Goal: Transaction & Acquisition: Purchase product/service

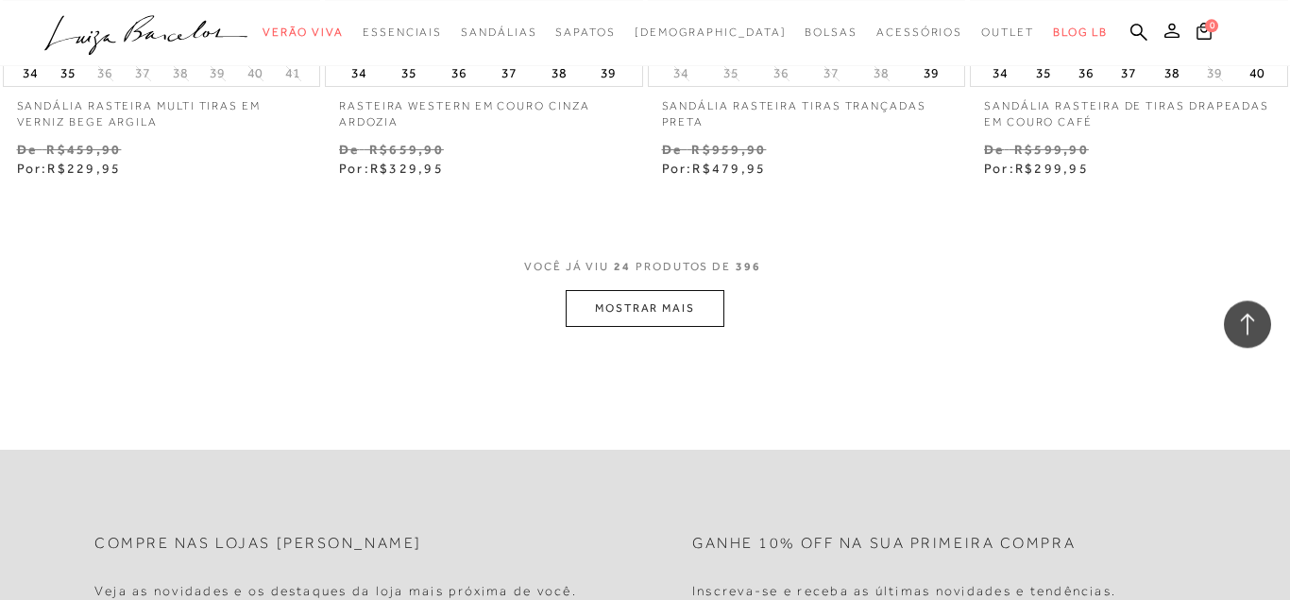
scroll to position [3666, 0]
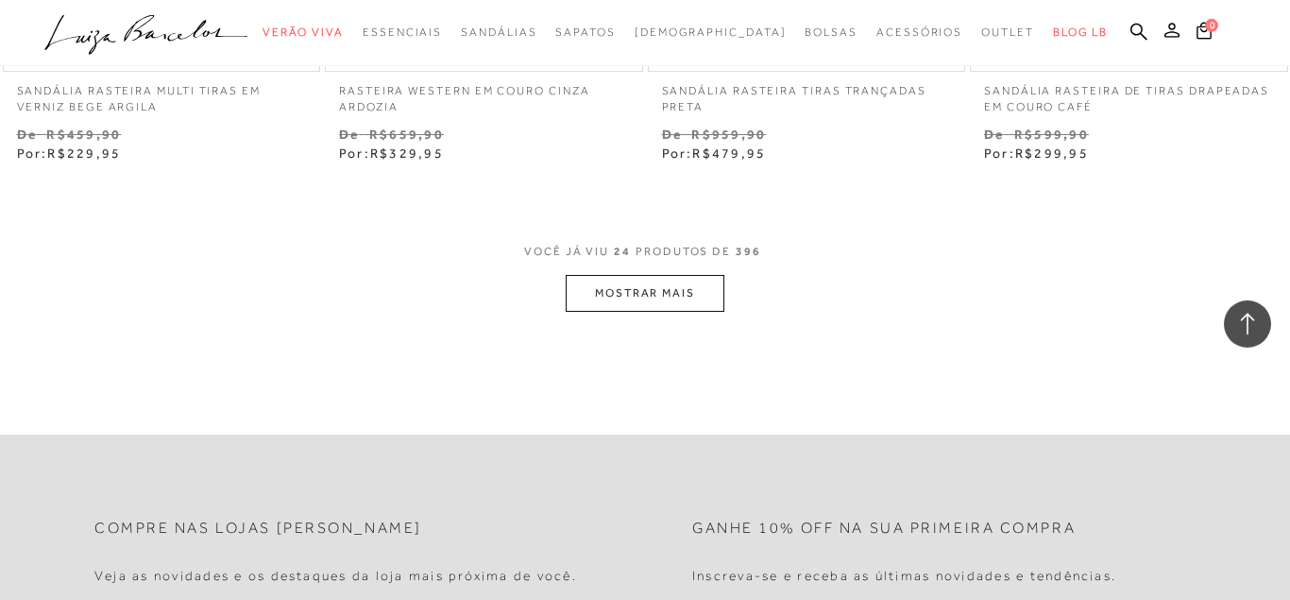
click at [665, 288] on button "MOSTRAR MAIS" at bounding box center [645, 293] width 159 height 37
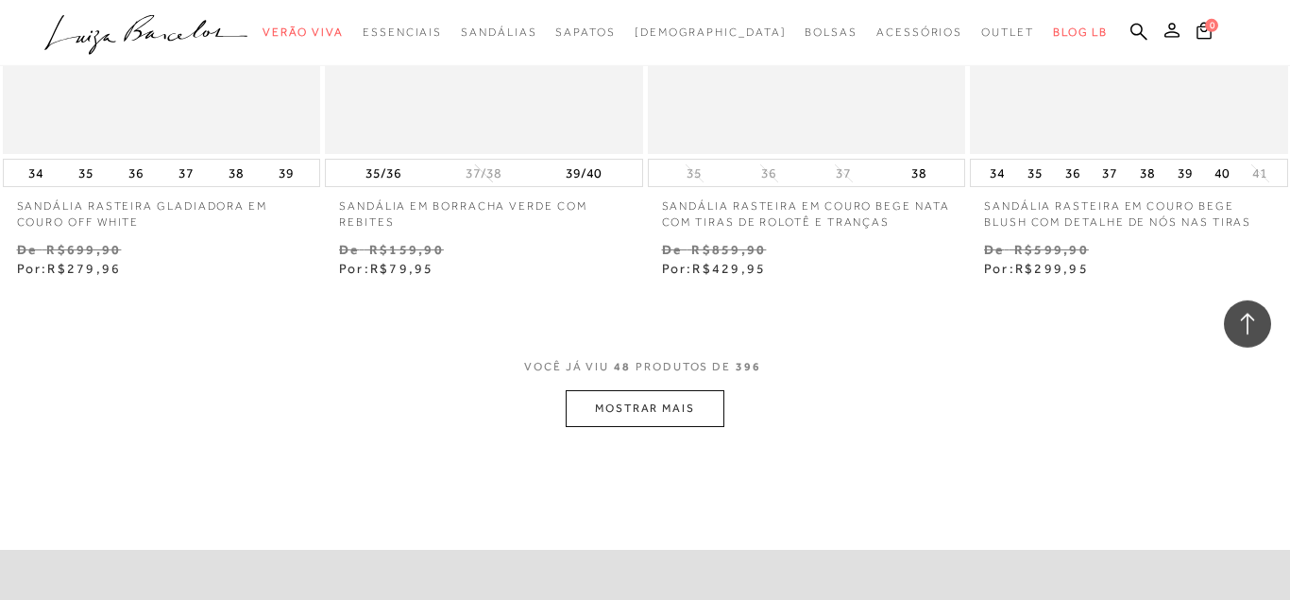
scroll to position [7435, 0]
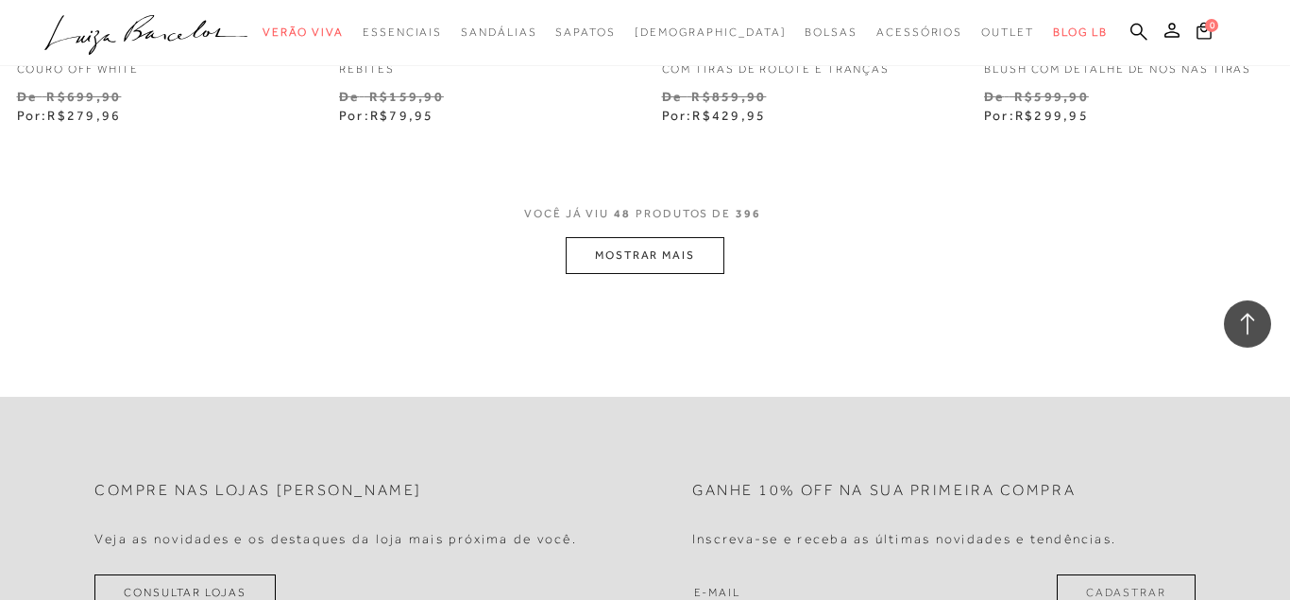
click at [649, 255] on button "MOSTRAR MAIS" at bounding box center [645, 255] width 159 height 37
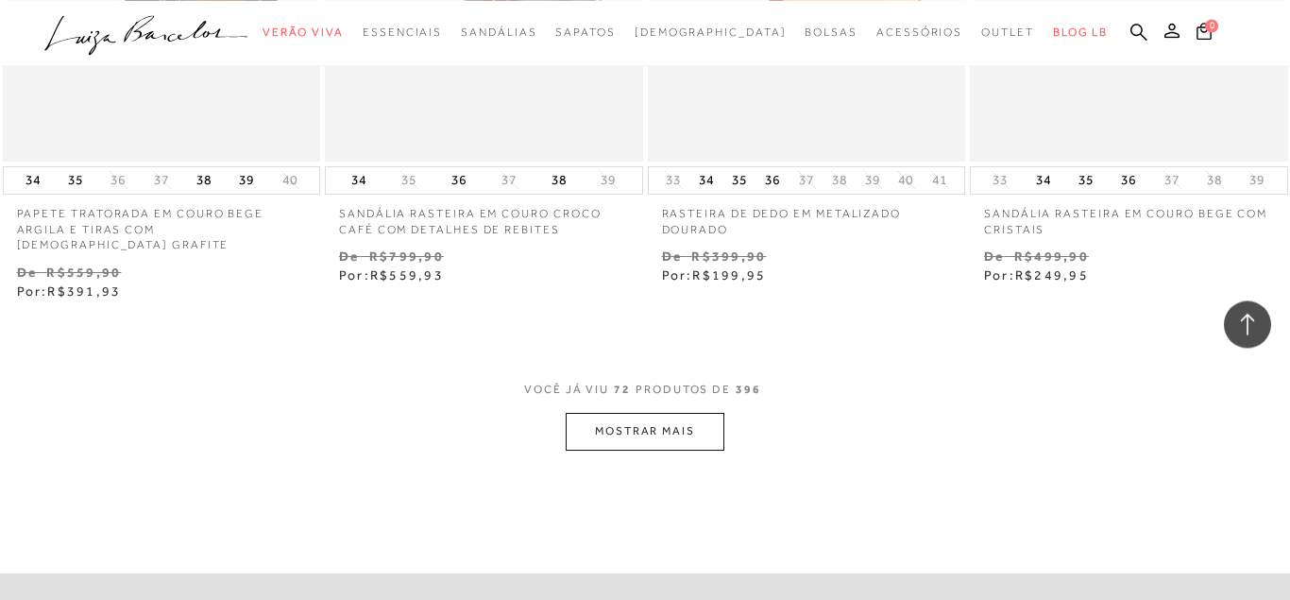
scroll to position [11026, 0]
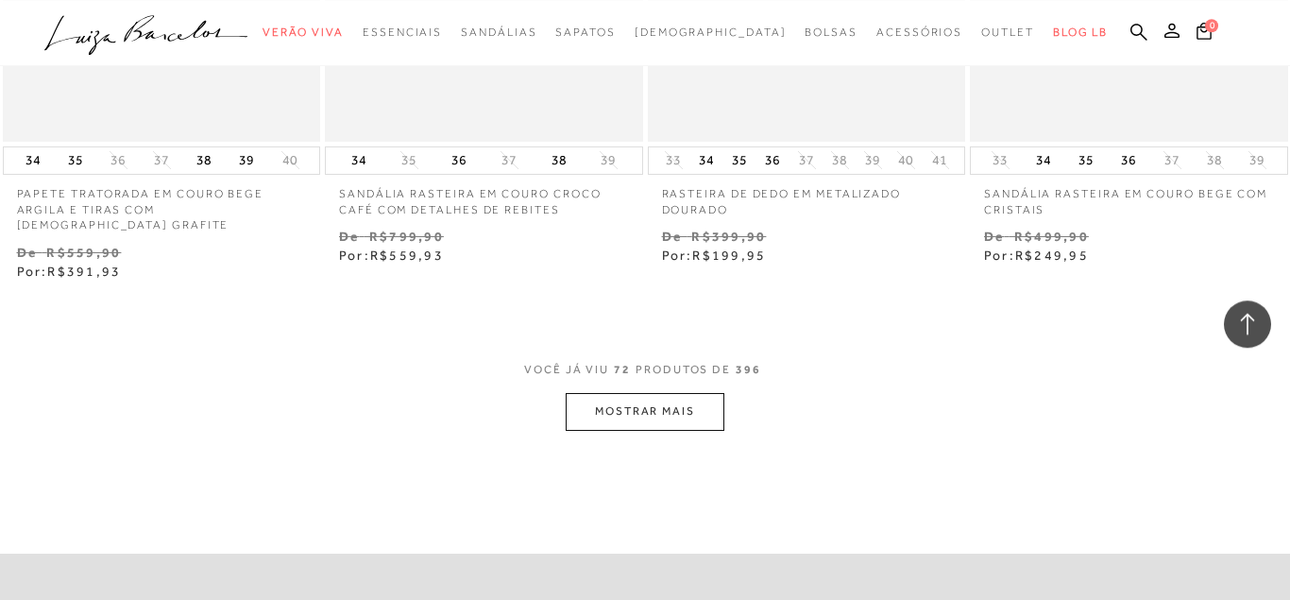
click at [651, 399] on button "MOSTRAR MAIS" at bounding box center [645, 411] width 159 height 37
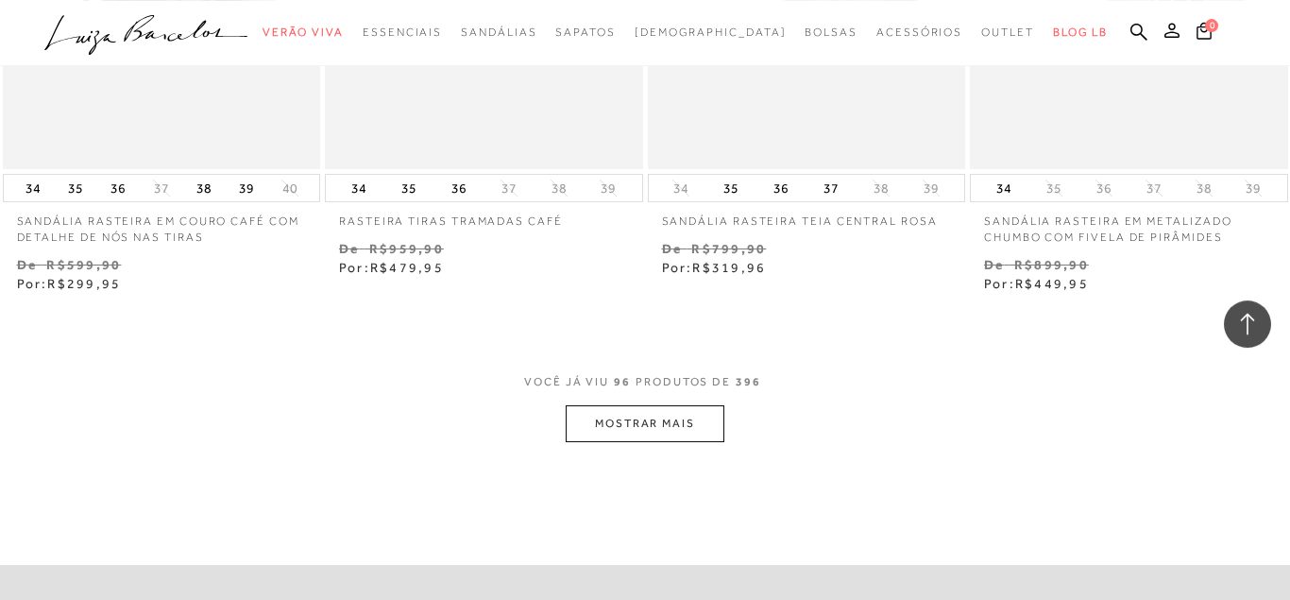
scroll to position [14798, 0]
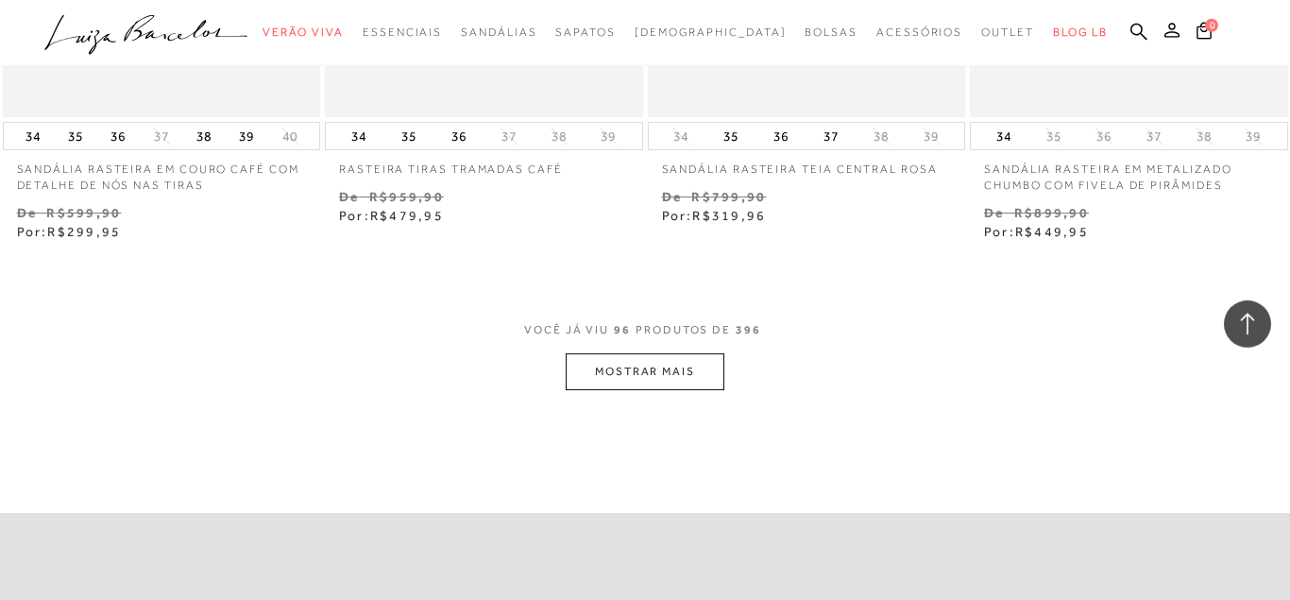
click at [632, 365] on button "MOSTRAR MAIS" at bounding box center [645, 371] width 159 height 37
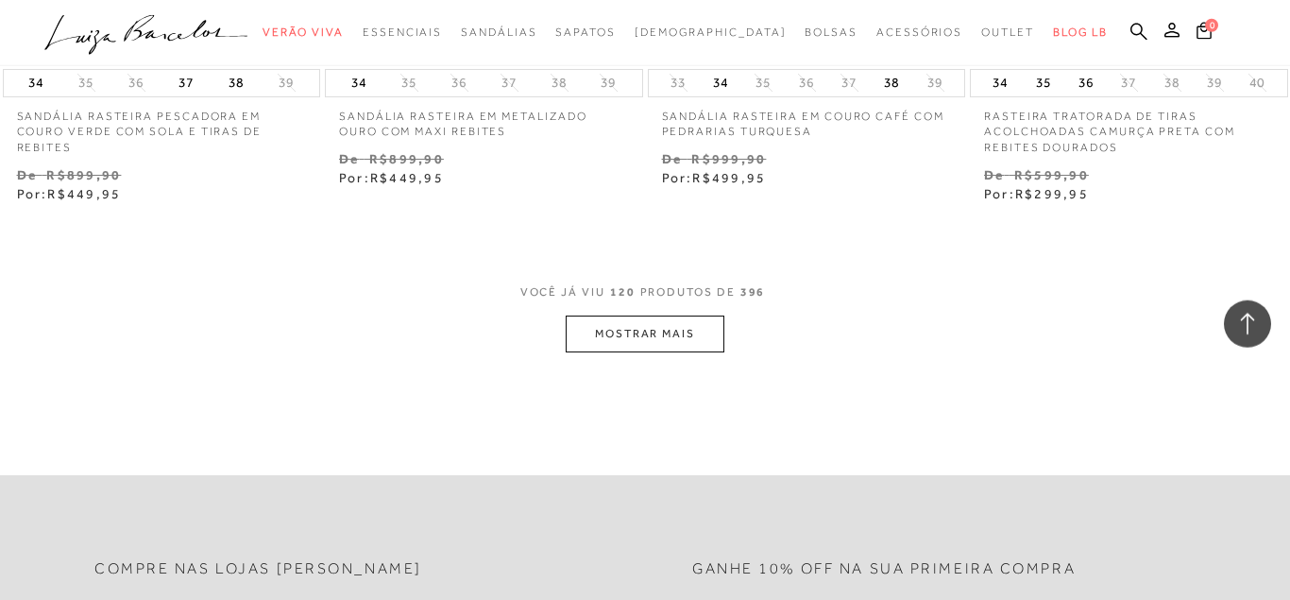
scroll to position [18570, 0]
click at [630, 312] on button "MOSTRAR MAIS" at bounding box center [645, 330] width 159 height 37
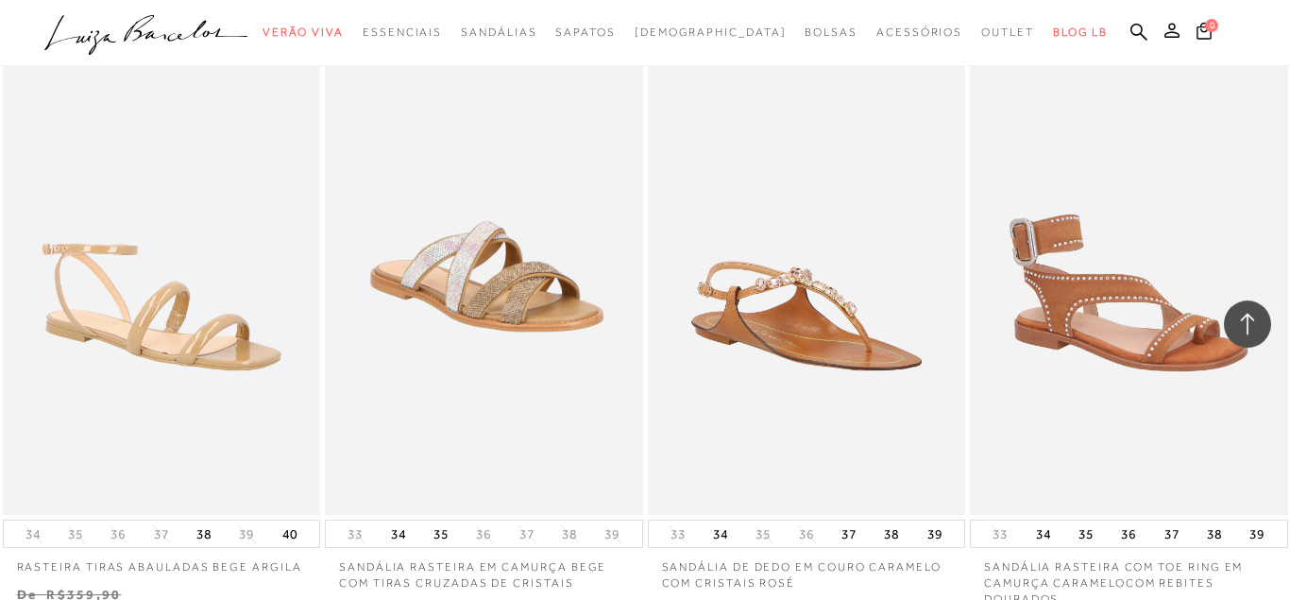
scroll to position [20066, 0]
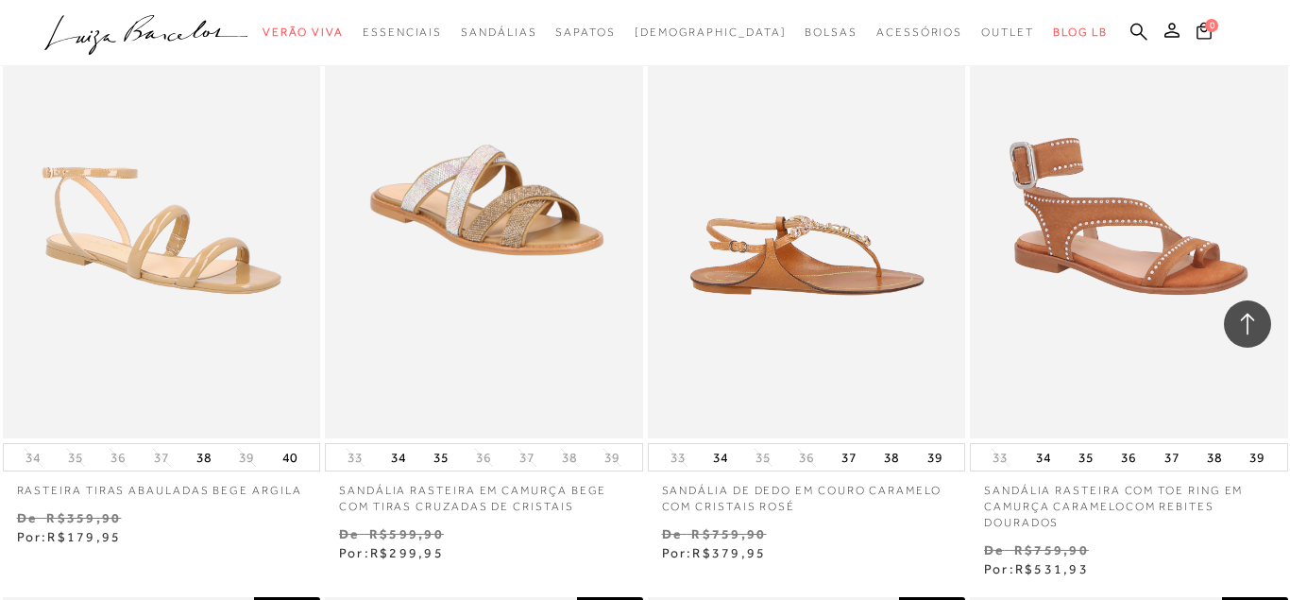
click at [802, 241] on img at bounding box center [808, 199] width 316 height 477
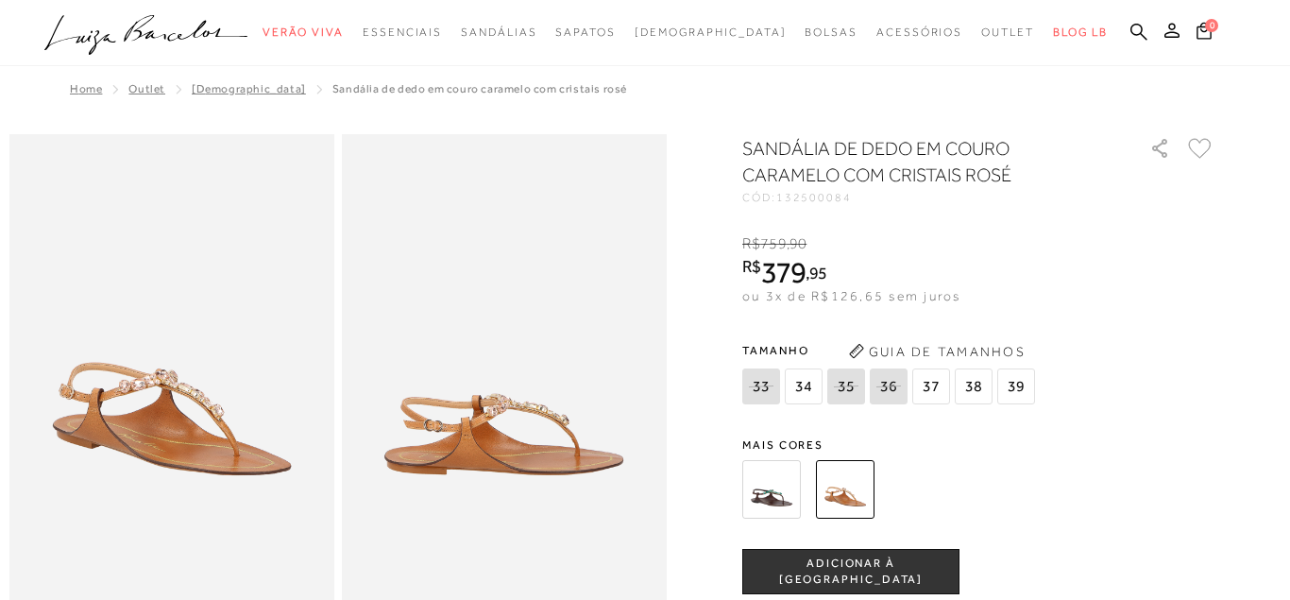
click at [166, 424] on img at bounding box center [171, 377] width 325 height 487
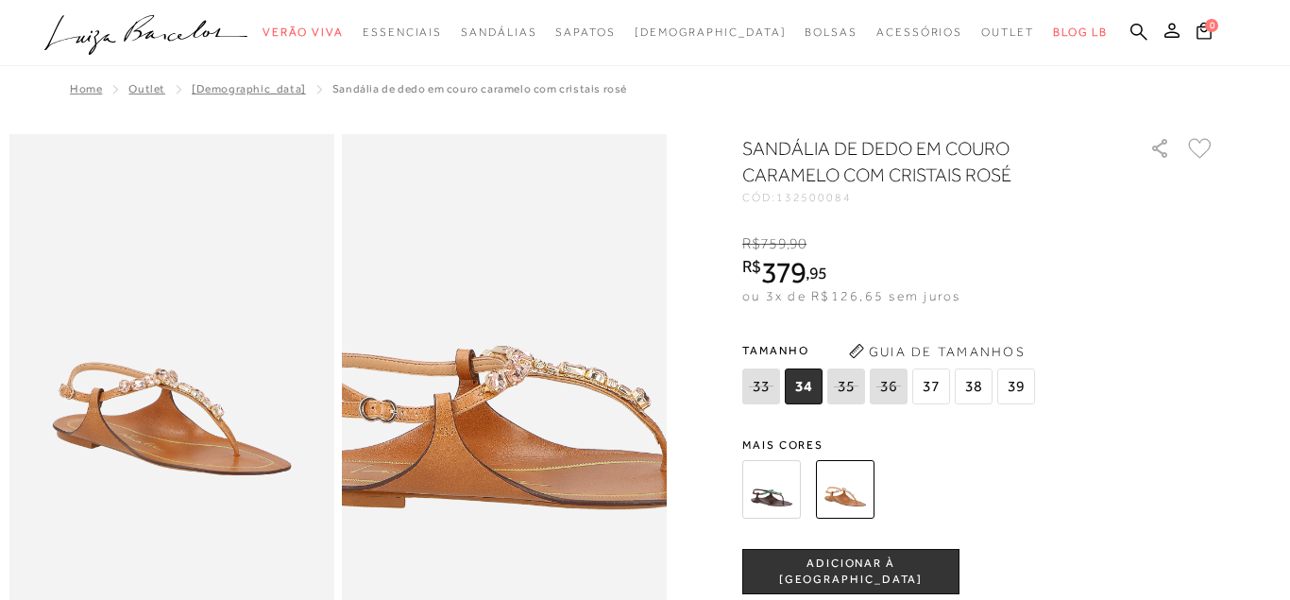
click at [488, 441] on img at bounding box center [520, 314] width 650 height 974
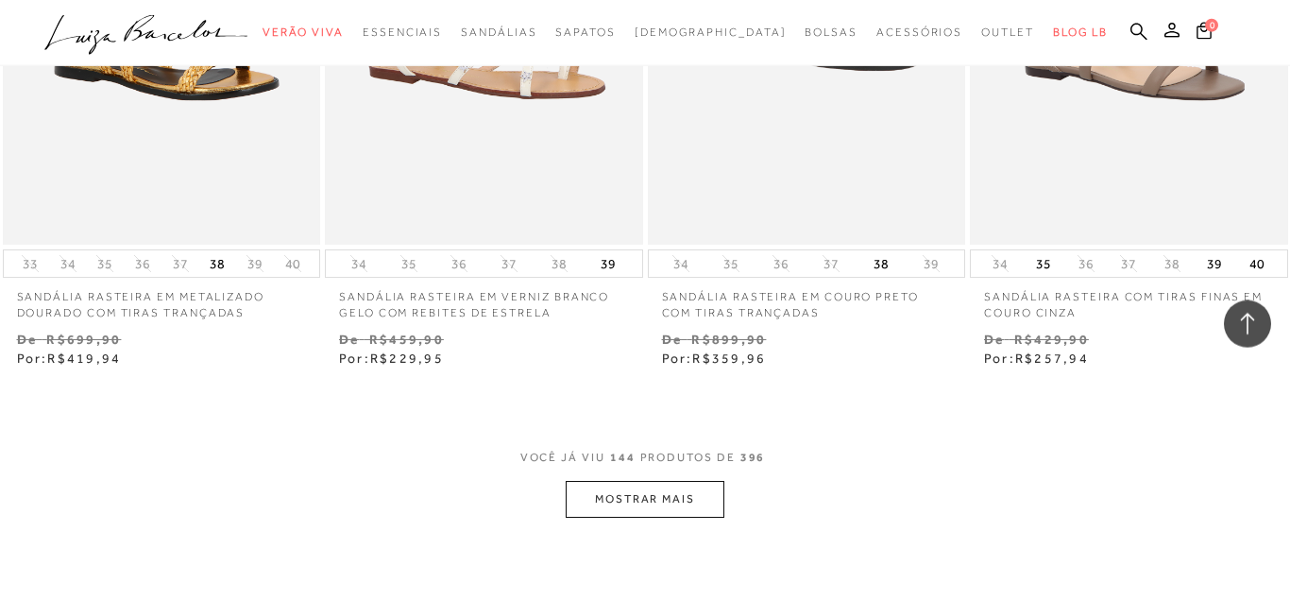
scroll to position [22287, 0]
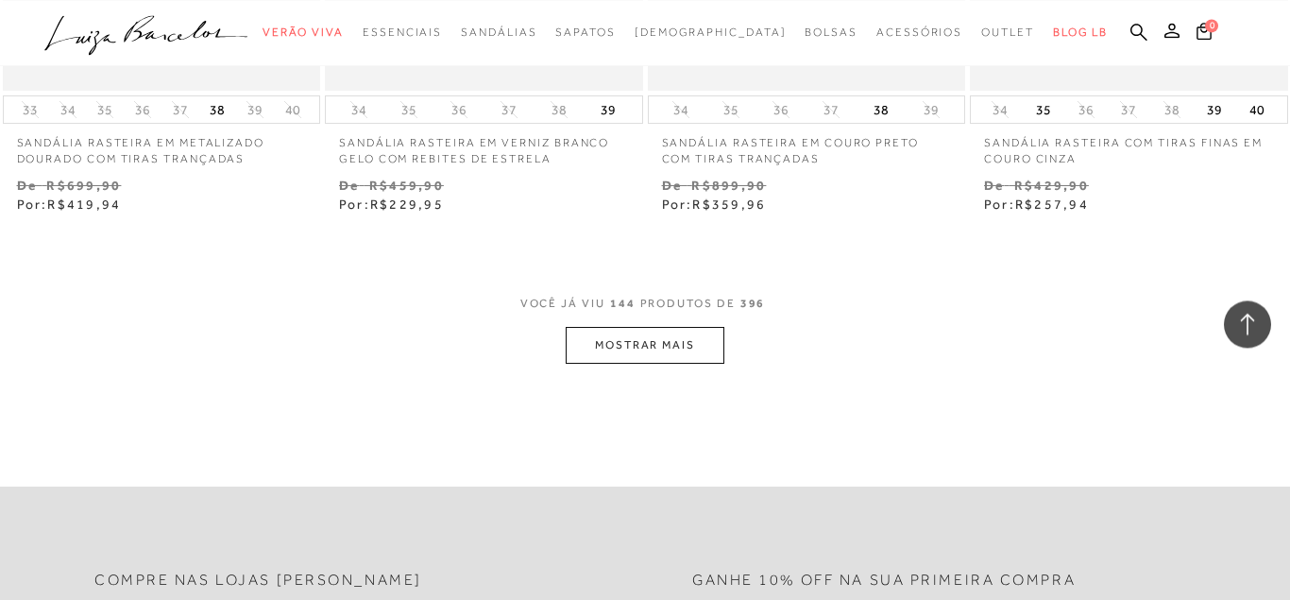
click at [662, 336] on button "MOSTRAR MAIS" at bounding box center [645, 345] width 159 height 37
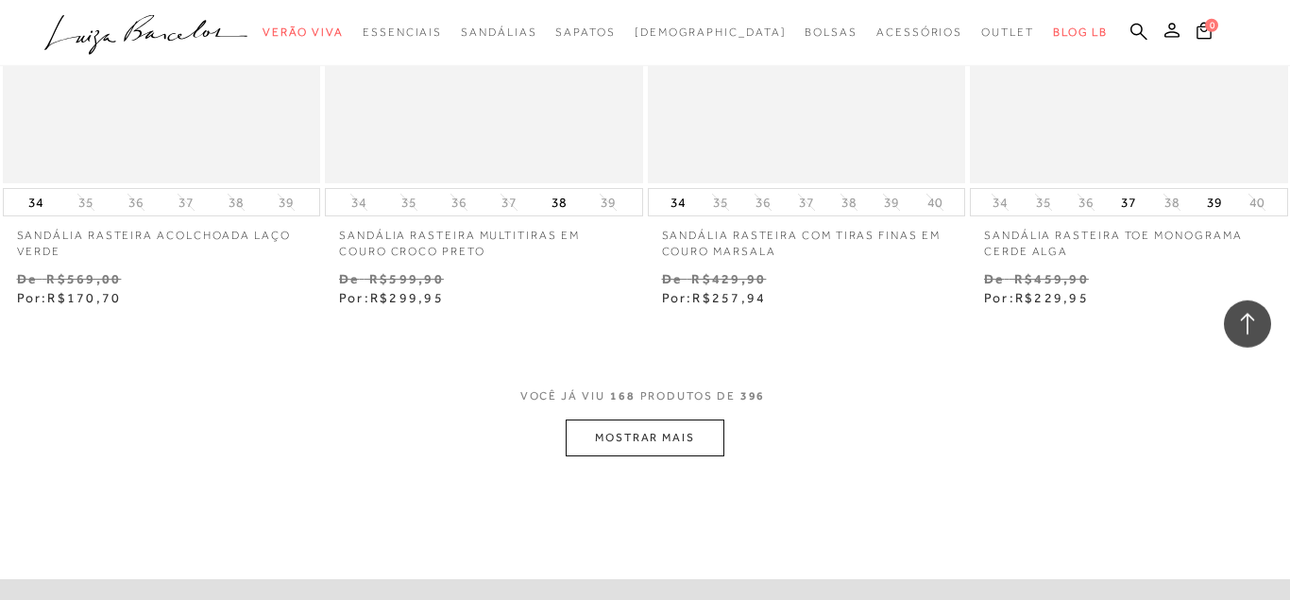
scroll to position [26031, 0]
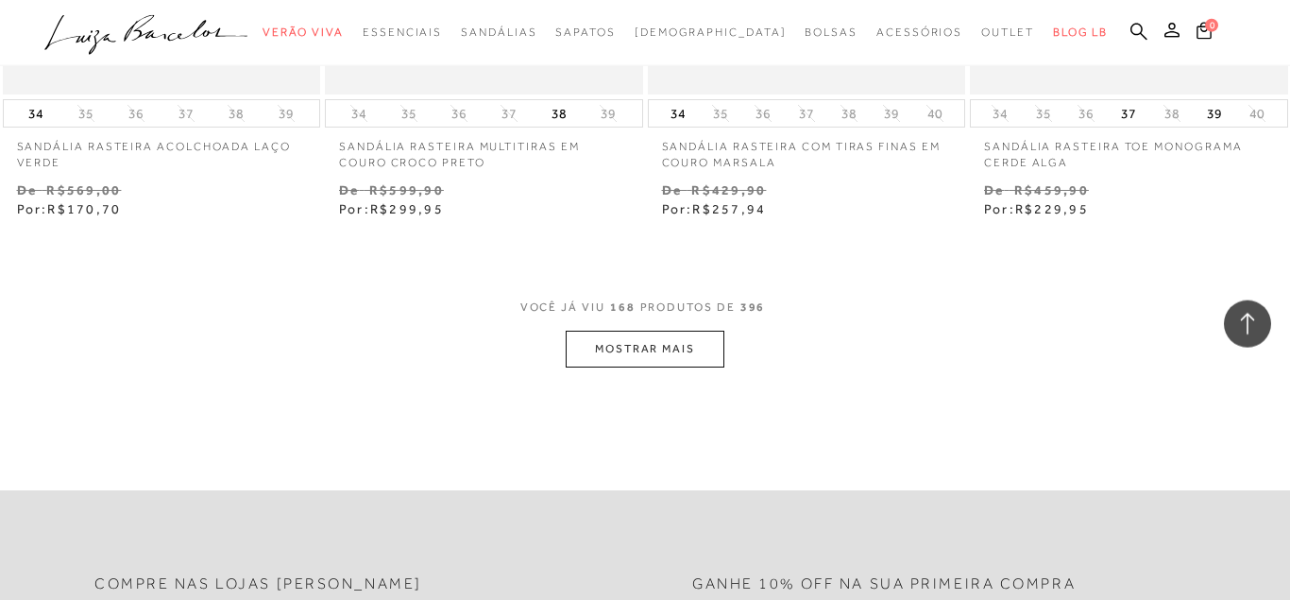
click at [681, 342] on button "MOSTRAR MAIS" at bounding box center [645, 348] width 159 height 37
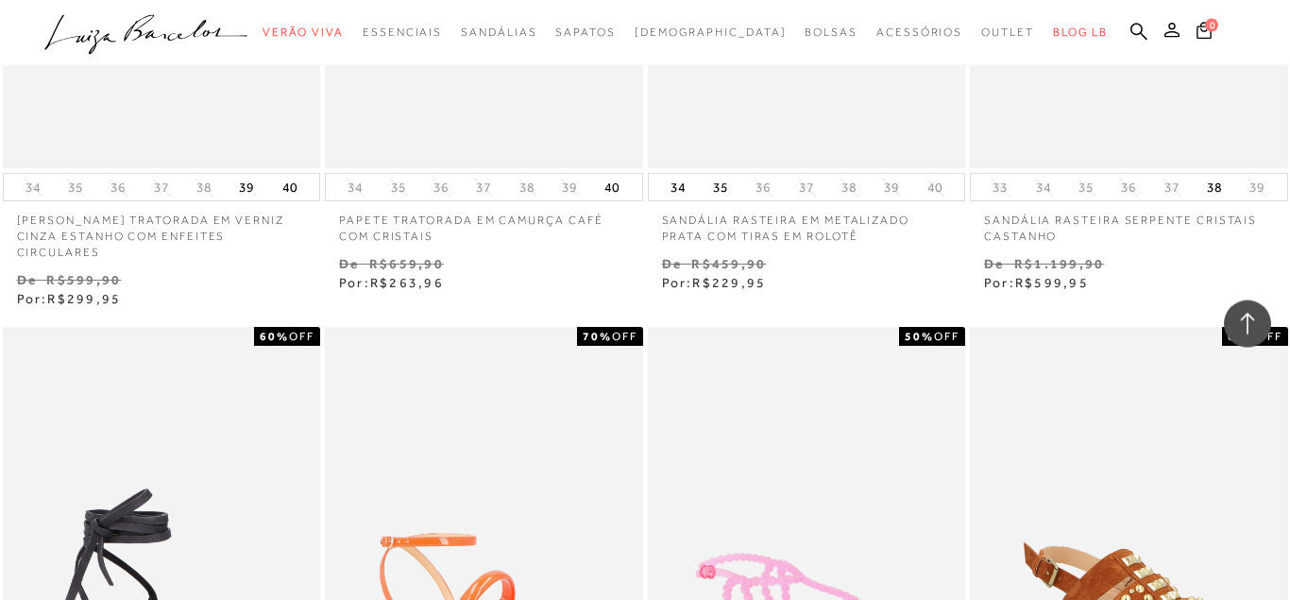
scroll to position [23488, 0]
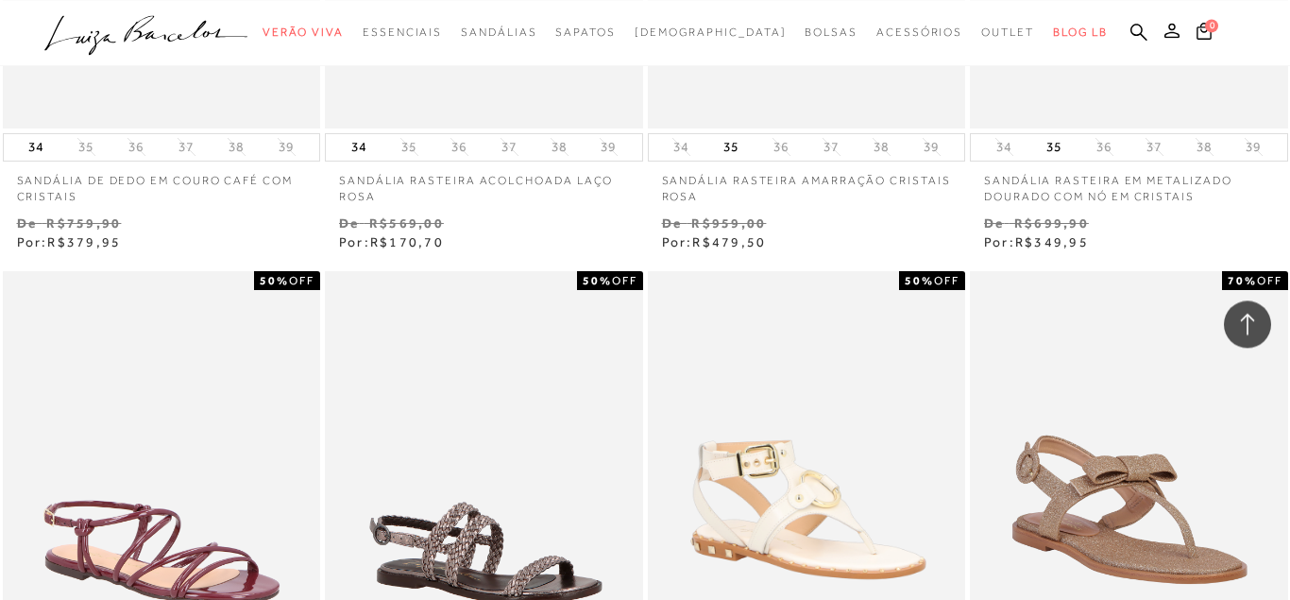
scroll to position [23488, 0]
